Goal: Task Accomplishment & Management: Complete application form

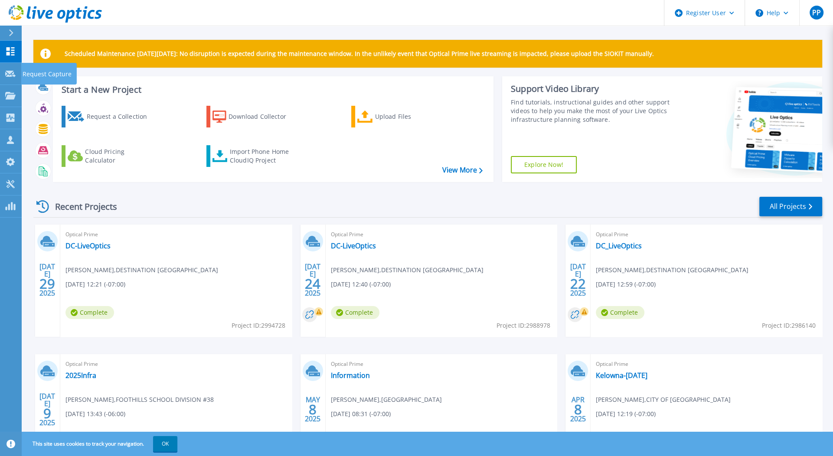
click at [49, 72] on p "Request Capture" at bounding box center [47, 74] width 49 height 23
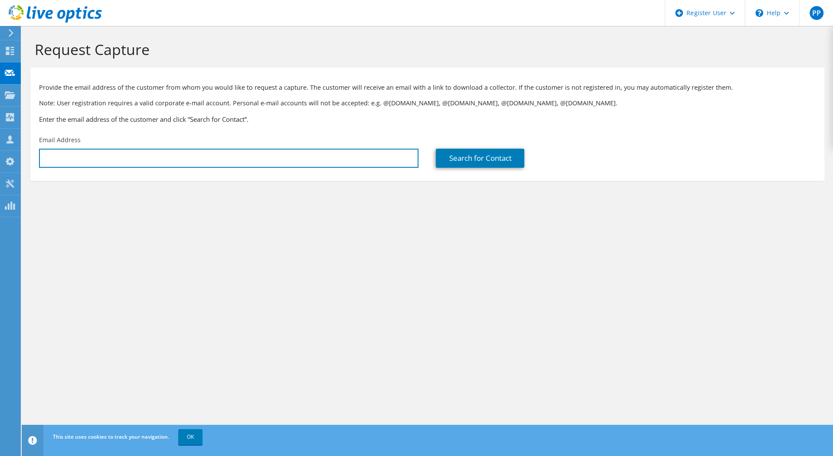
drag, startPoint x: 0, startPoint y: 0, endPoint x: 193, endPoint y: 153, distance: 246.3
click at [193, 153] on input "text" at bounding box center [228, 158] width 379 height 19
paste input "[PERSON_NAME][EMAIL_ADDRESS][PERSON_NAME][DOMAIN_NAME]"
type input "[PERSON_NAME][EMAIL_ADDRESS][PERSON_NAME][DOMAIN_NAME]"
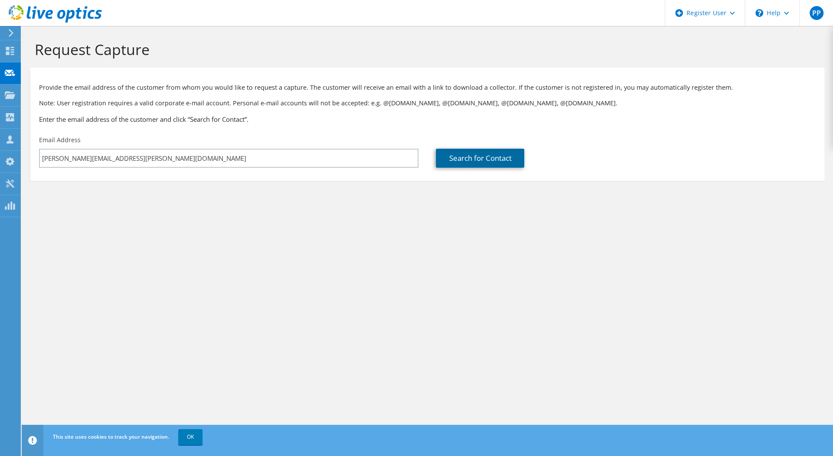
click at [504, 156] on link "Search for Contact" at bounding box center [480, 158] width 88 height 19
type input "[GEOGRAPHIC_DATA]"
type input "[PERSON_NAME]"
type input "[GEOGRAPHIC_DATA]"
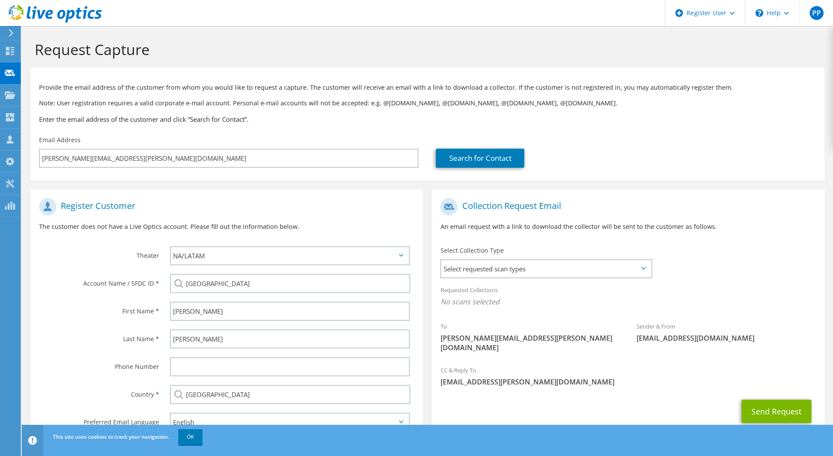
click at [635, 266] on span "Select requested scan types" at bounding box center [545, 268] width 209 height 17
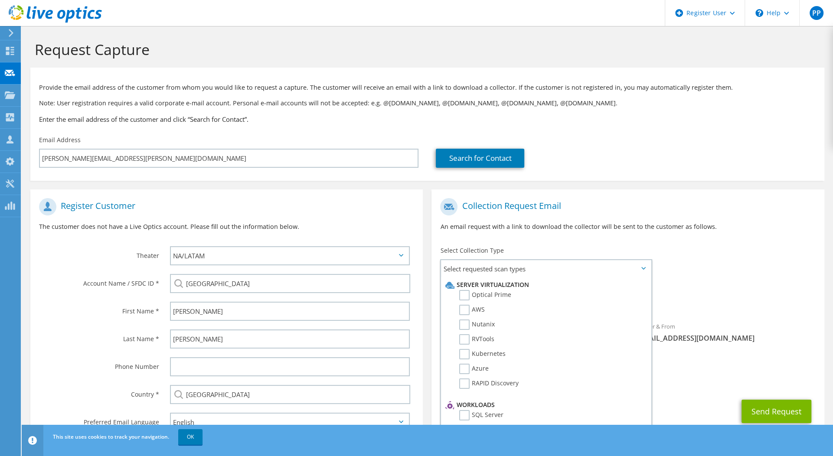
click at [474, 296] on label "Optical Prime" at bounding box center [485, 295] width 52 height 10
click at [0, 0] on input "Optical Prime" at bounding box center [0, 0] width 0 height 0
click at [701, 252] on div "To [PERSON_NAME][EMAIL_ADDRESS][PERSON_NAME][DOMAIN_NAME] Sender & From [EMAIL_…" at bounding box center [628, 279] width 393 height 170
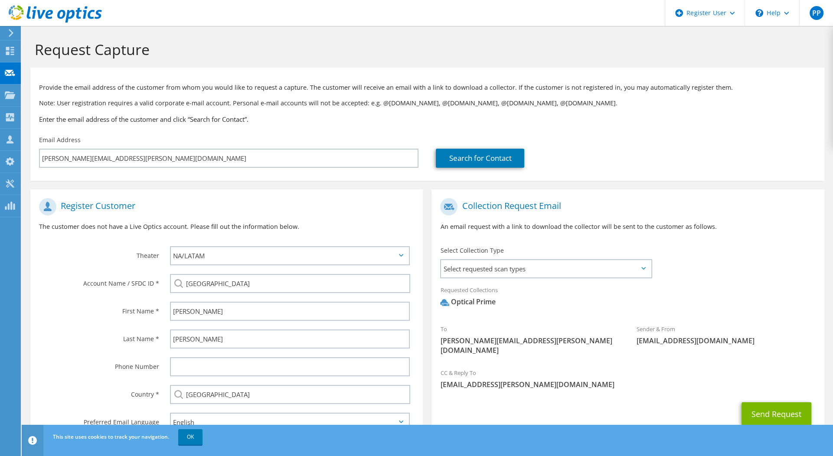
scroll to position [35, 0]
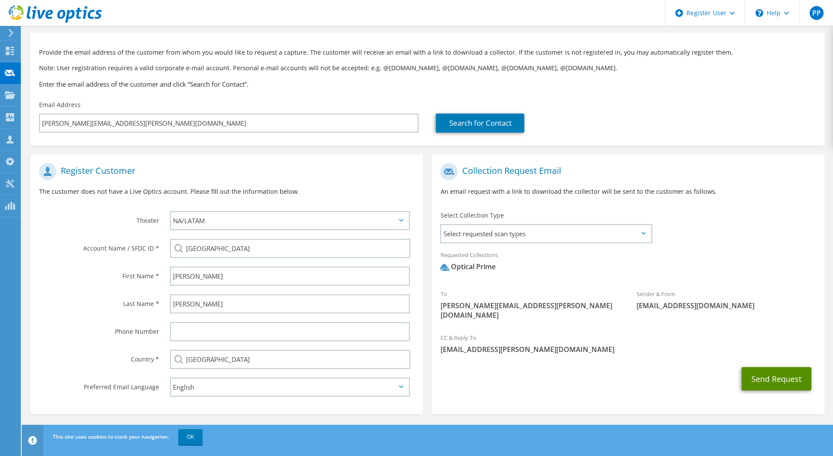
click at [768, 371] on button "Send Request" at bounding box center [777, 378] width 70 height 23
